Goal: Information Seeking & Learning: Learn about a topic

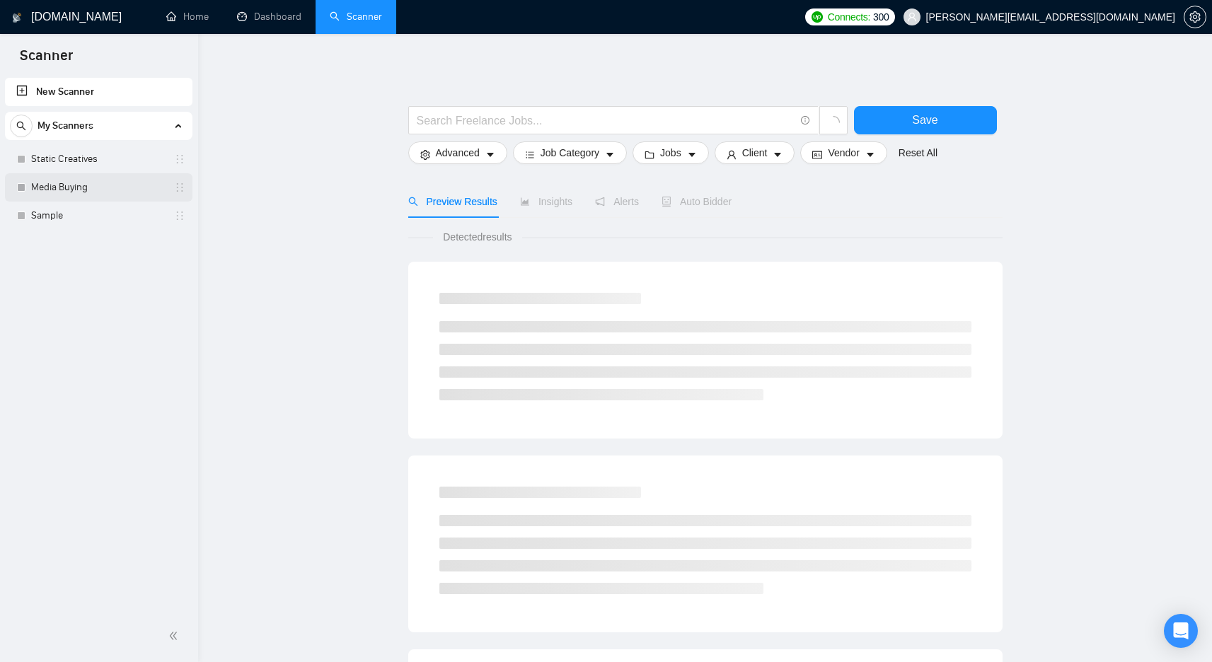
click at [103, 183] on link "Media Buying" at bounding box center [98, 187] width 134 height 28
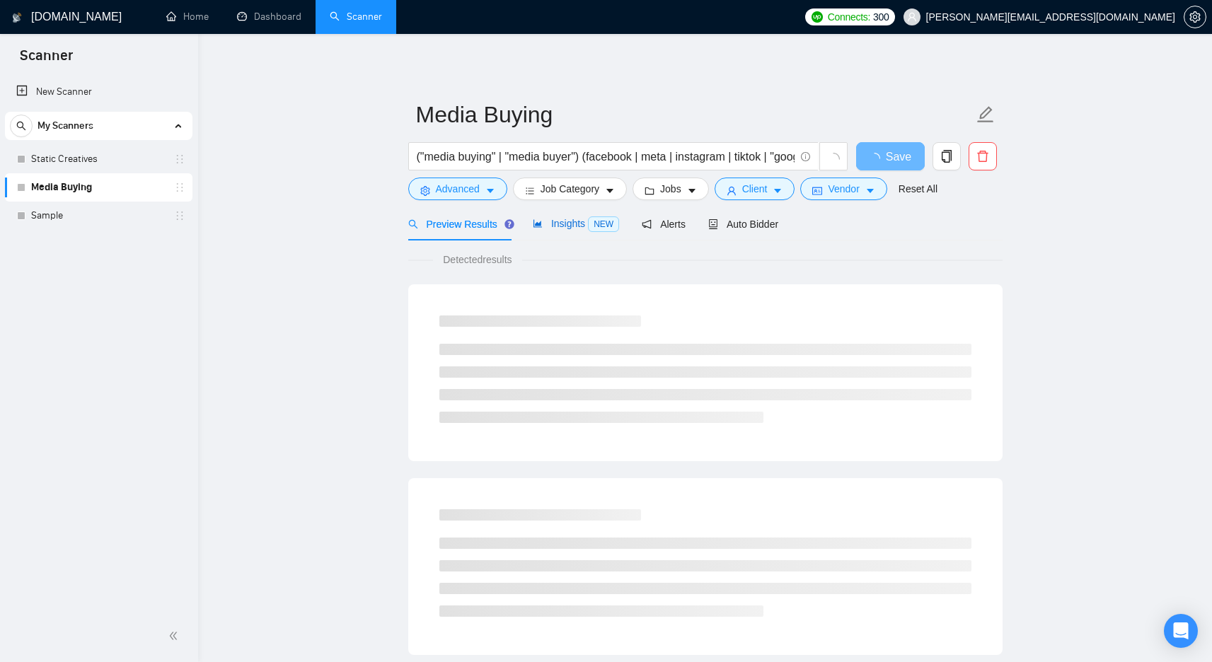
click at [549, 219] on span "Insights NEW" at bounding box center [576, 223] width 86 height 11
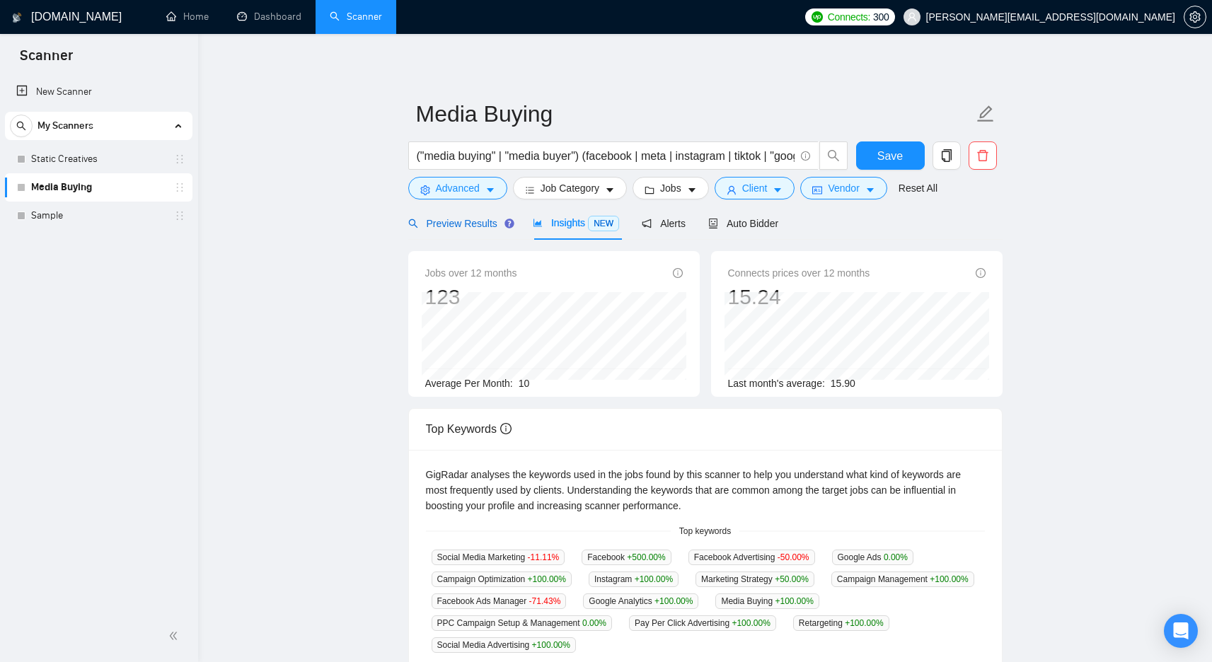
click at [457, 221] on span "Preview Results" at bounding box center [459, 223] width 102 height 11
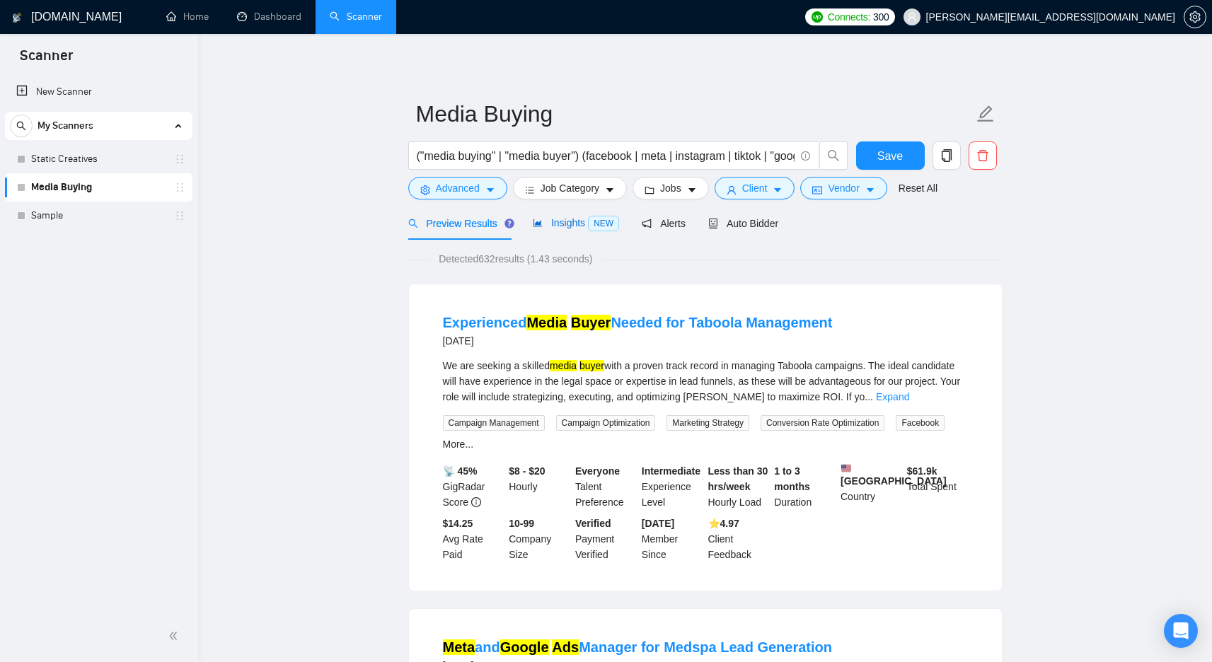
click at [547, 224] on span "Insights NEW" at bounding box center [576, 222] width 86 height 11
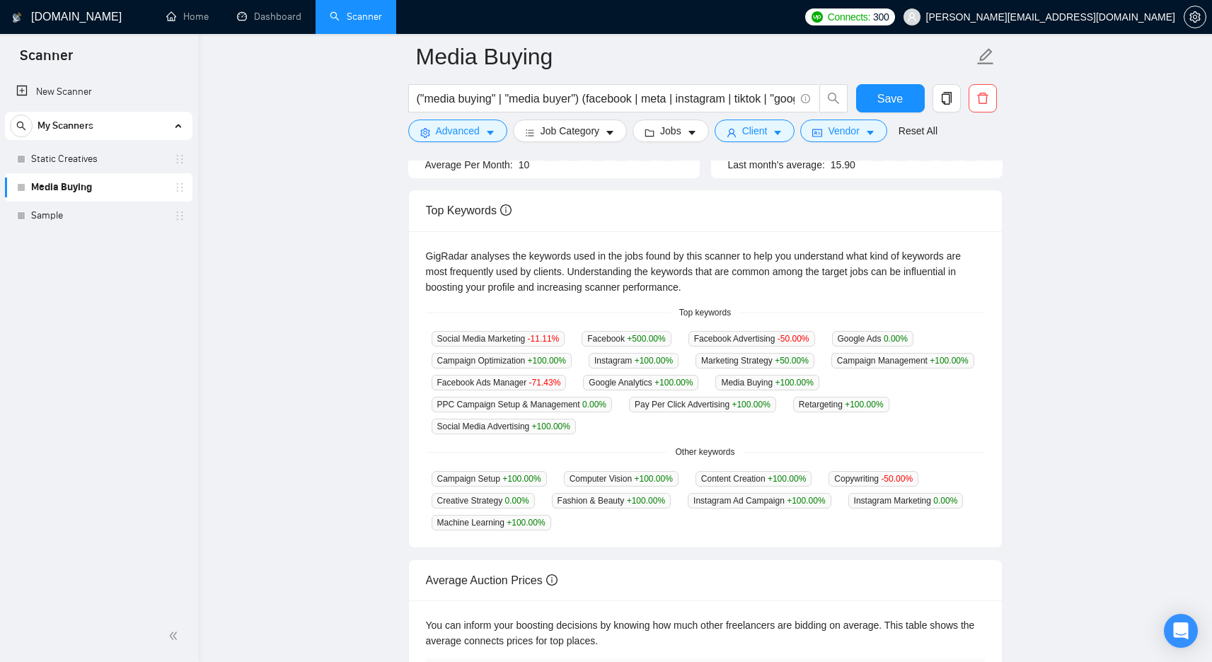
scroll to position [220, 0]
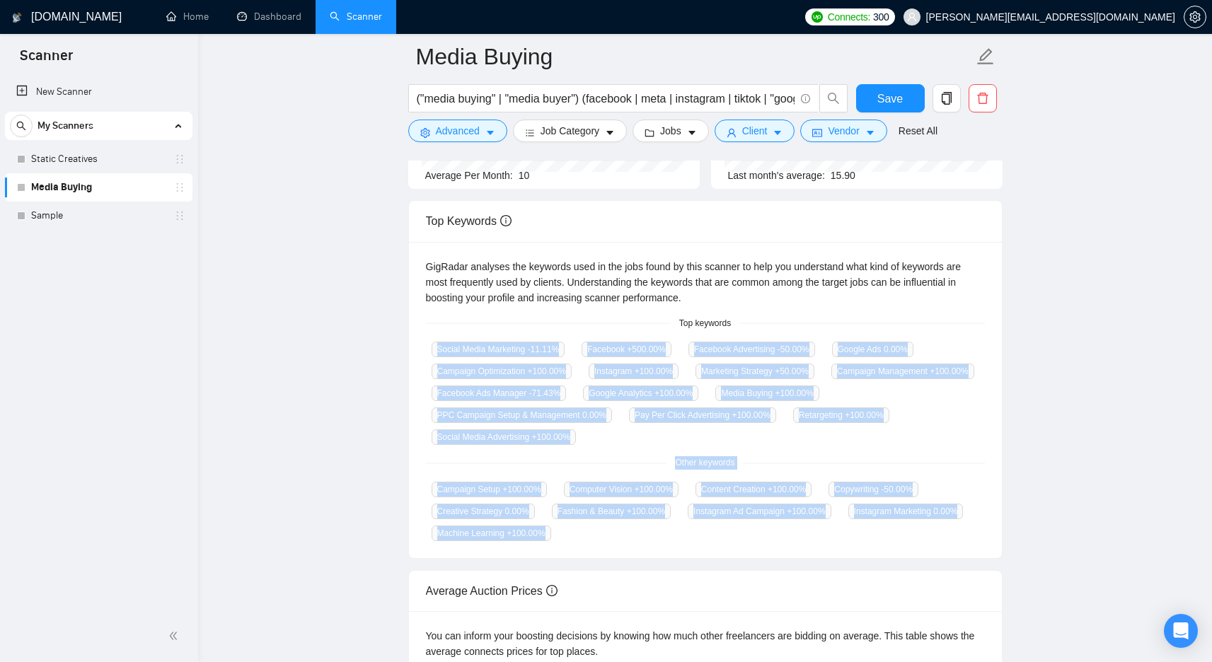
drag, startPoint x: 427, startPoint y: 347, endPoint x: 901, endPoint y: 551, distance: 516.6
click at [901, 551] on div "GigRadar analyses the keywords used in the jobs found by this scanner to help y…" at bounding box center [705, 400] width 593 height 317
copy div "Social Media Marketing -11.11 % Facebook +500.00 % Facebook Advertising -50.00 …"
click at [1013, 366] on main "Media Buying ("media buying" | "media buyer") (facebook | meta | instagram | ti…" at bounding box center [705, 339] width 969 height 1004
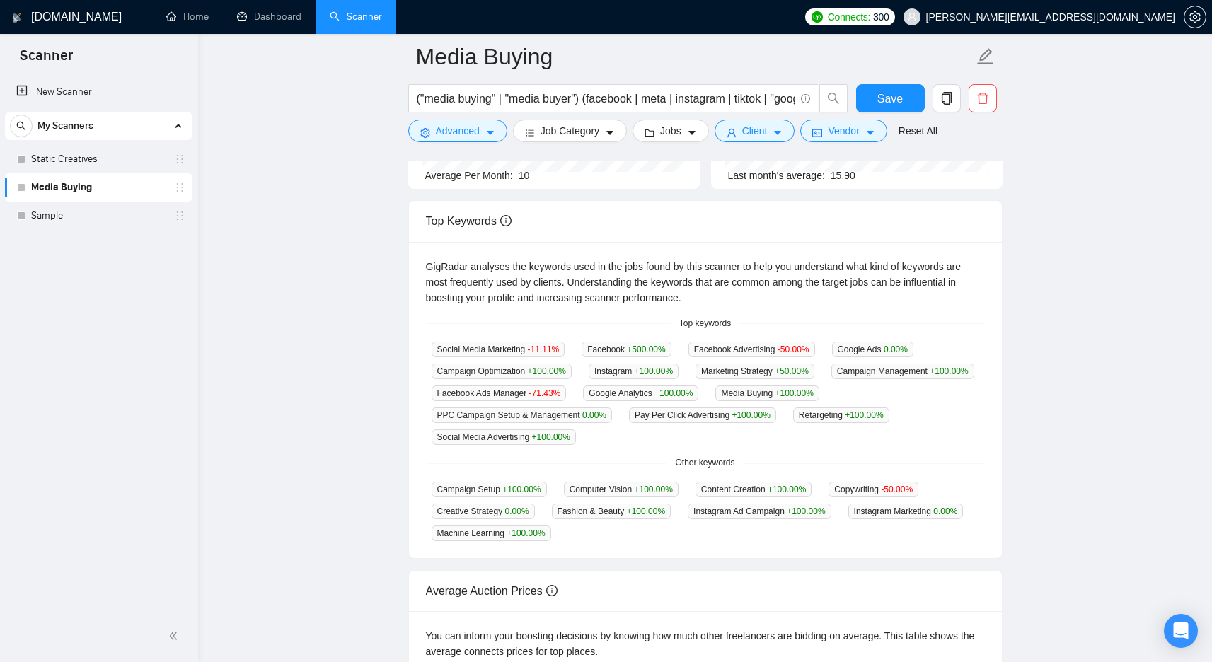
scroll to position [222, 0]
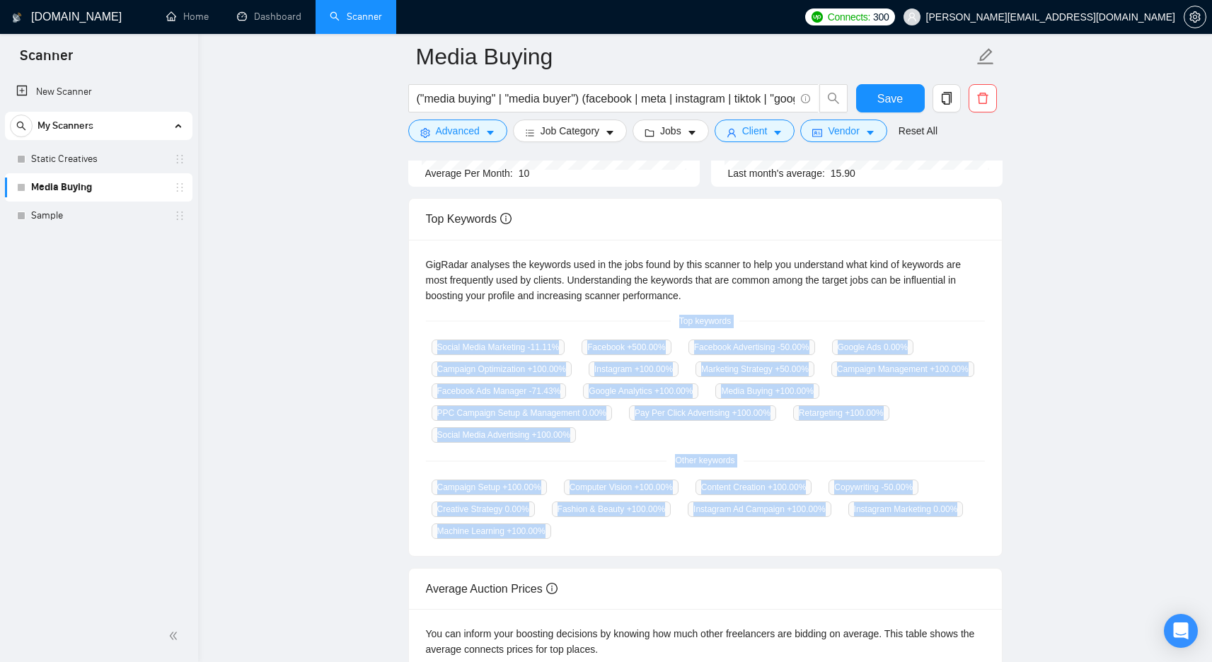
drag, startPoint x: 407, startPoint y: 306, endPoint x: 1050, endPoint y: 526, distance: 679.7
click at [1050, 526] on main "Media Buying ("media buying" | "media buyer") (facebook | meta | instagram | ti…" at bounding box center [705, 336] width 969 height 1004
copy div "Top keywords Social Media Marketing -11.11 % Facebook +500.00 % Facebook Advert…"
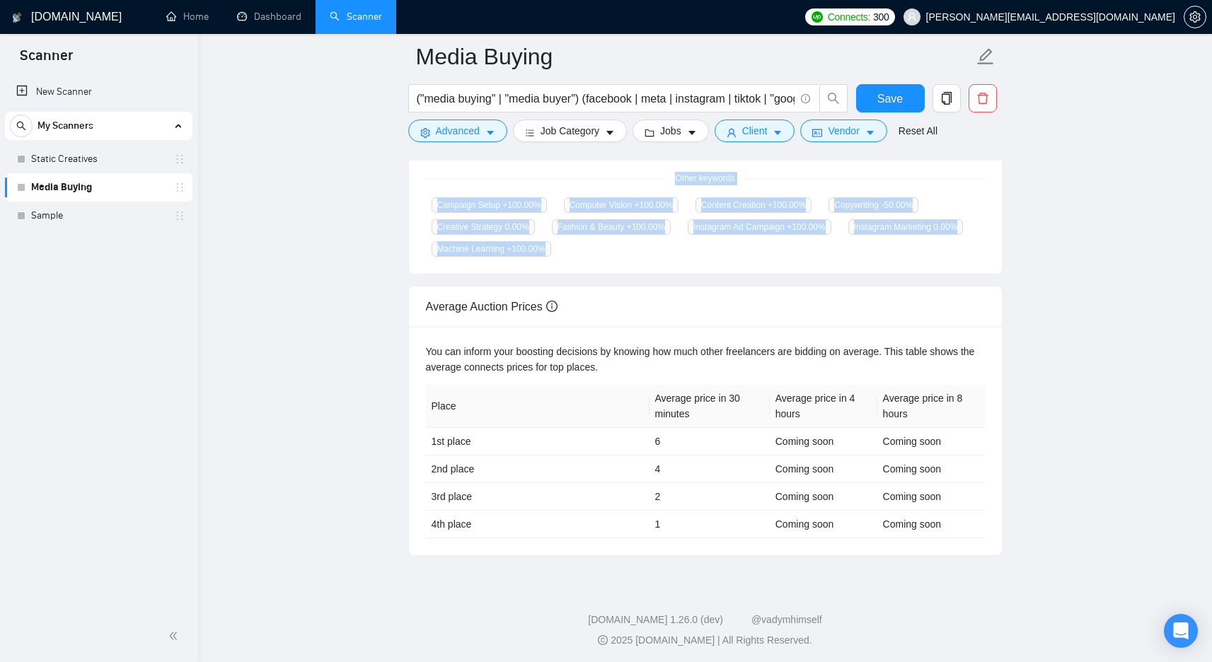
scroll to position [0, 0]
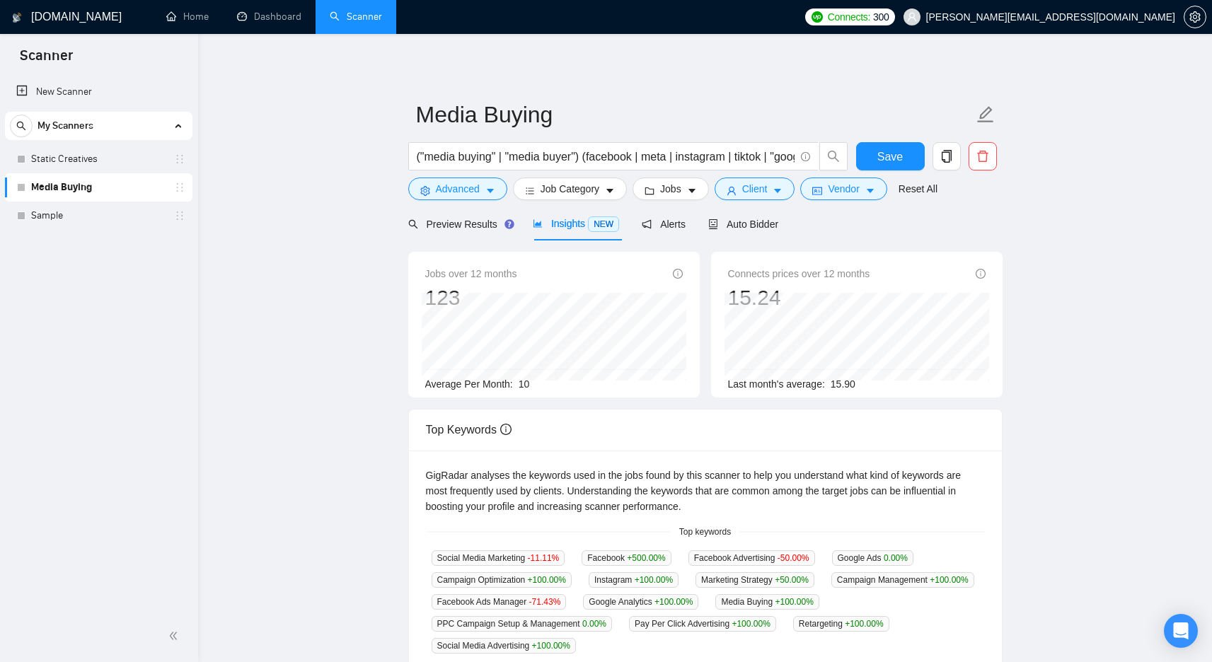
click at [393, 243] on main "Media Buying ("media buying" | "media buyer") (facebook | meta | instagram | ti…" at bounding box center [705, 553] width 969 height 993
